Goal: Find specific page/section: Find specific page/section

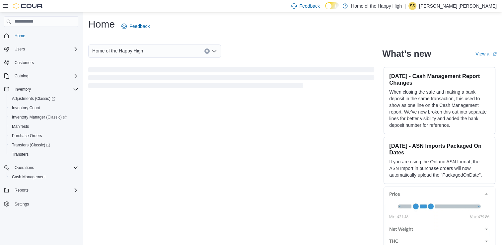
click at [4, 7] on icon at bounding box center [5, 5] width 5 height 5
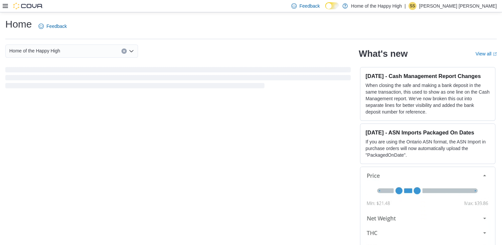
click at [6, 5] on icon at bounding box center [5, 5] width 5 height 5
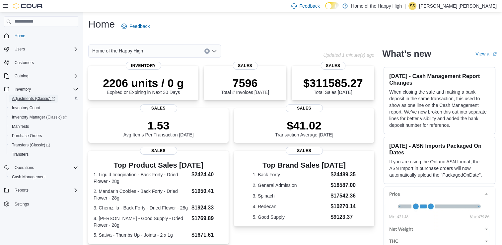
click at [31, 97] on span "Adjustments (Classic)" at bounding box center [33, 98] width 43 height 5
